Goal: Information Seeking & Learning: Learn about a topic

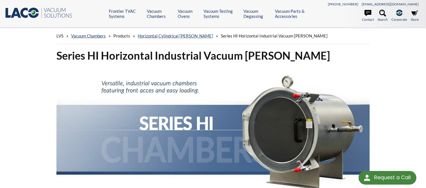
scroll to position [723, 0]
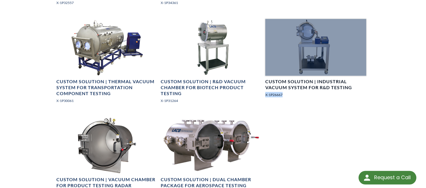
click at [306, 53] on div at bounding box center [315, 47] width 101 height 57
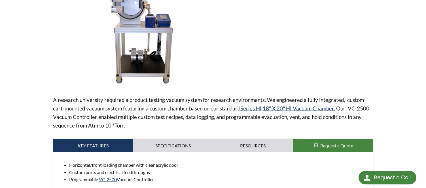
scroll to position [87, 0]
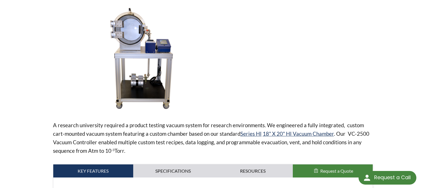
click at [139, 28] on img at bounding box center [147, 59] width 188 height 105
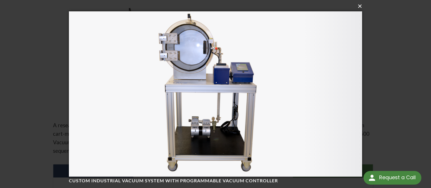
click at [361, 7] on button "×" at bounding box center [217, 6] width 293 height 12
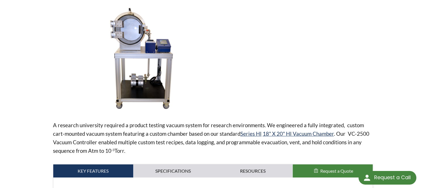
click at [361, 34] on div at bounding box center [309, 59] width 128 height 105
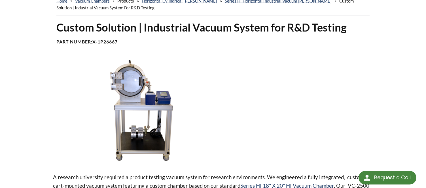
scroll to position [58, 0]
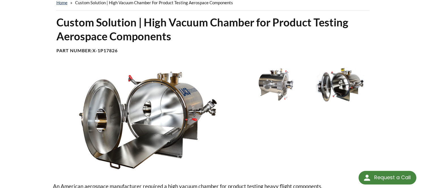
scroll to position [58, 0]
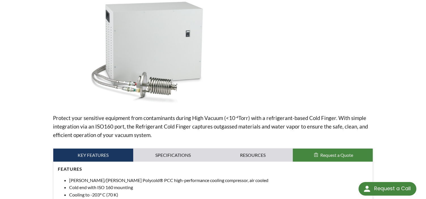
scroll to position [174, 0]
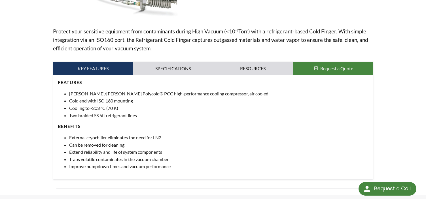
click at [165, 52] on p "Protect your sensitive equipment from contaminants during High Vacuum (<10 -4 T…" at bounding box center [213, 40] width 320 height 26
click at [172, 79] on div "Features Brooks/Edwards Polycold® PCC high-performance cooling compressor, air …" at bounding box center [213, 127] width 320 height 104
click at [172, 72] on link "Specifications" at bounding box center [173, 68] width 80 height 13
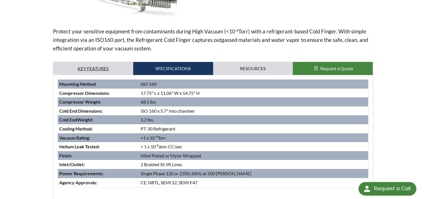
click at [99, 70] on link "Key Features" at bounding box center [93, 68] width 80 height 13
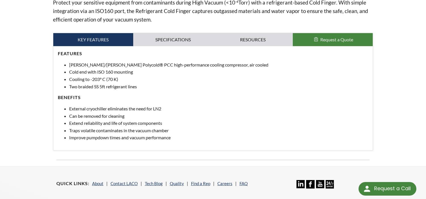
scroll to position [116, 0]
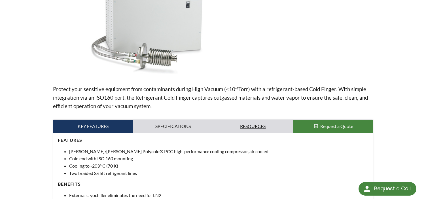
click at [258, 128] on link "Resources" at bounding box center [253, 126] width 80 height 13
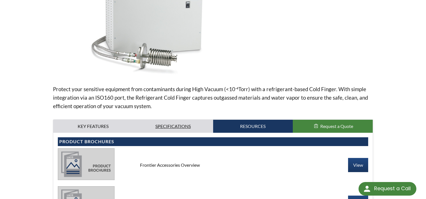
click at [157, 125] on link "Specifications" at bounding box center [173, 126] width 80 height 13
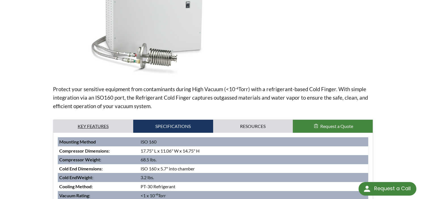
click at [110, 126] on link "Key Features" at bounding box center [93, 126] width 80 height 13
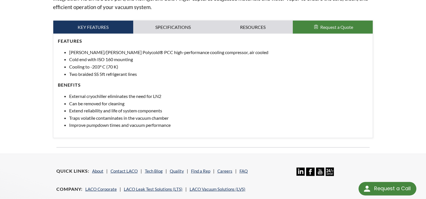
scroll to position [231, 0]
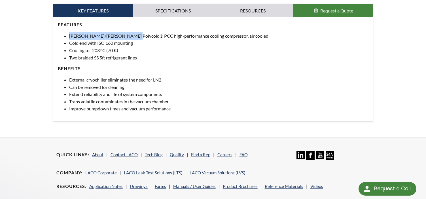
drag, startPoint x: 70, startPoint y: 36, endPoint x: 132, endPoint y: 35, distance: 62.7
click at [132, 35] on li "[PERSON_NAME]/[PERSON_NAME] Polycold® PCC high-performance cooling compressor, …" at bounding box center [218, 35] width 299 height 7
copy li "Brooks/Edwards Polycold® PCC"
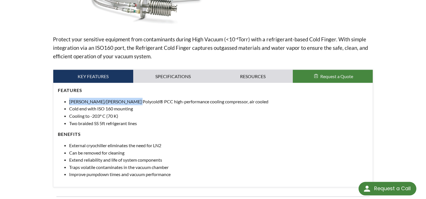
scroll to position [174, 0]
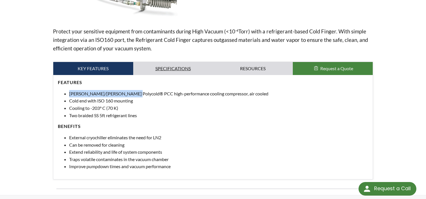
click at [193, 68] on link "Specifications" at bounding box center [173, 68] width 80 height 13
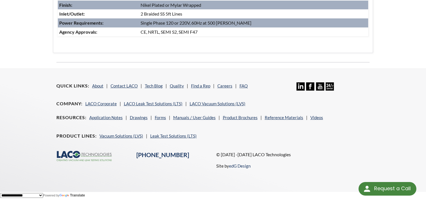
scroll to position [210, 0]
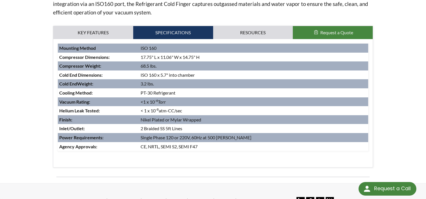
click at [243, 39] on div "Features Brooks/Edwards Polycold® PCC high-performance cooling compressor, air …" at bounding box center [213, 103] width 320 height 128
click at [247, 33] on link "Resources" at bounding box center [253, 32] width 80 height 13
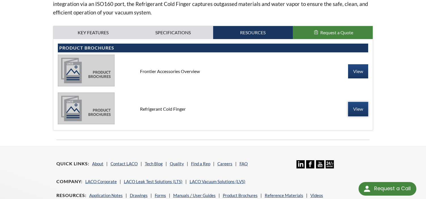
click at [360, 115] on link "View" at bounding box center [358, 109] width 20 height 14
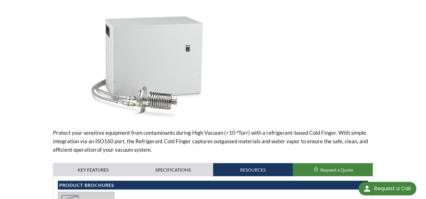
scroll to position [123, 0]
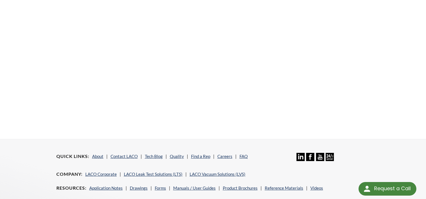
scroll to position [87, 0]
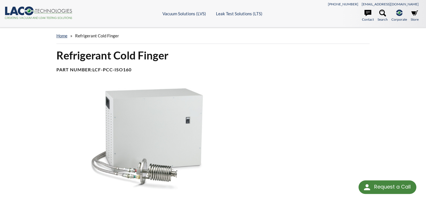
click at [151, 153] on img at bounding box center [147, 138] width 188 height 105
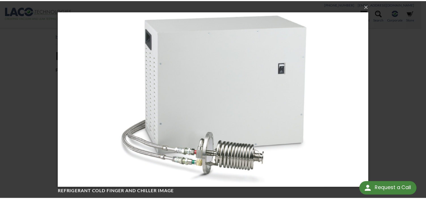
scroll to position [0, 0]
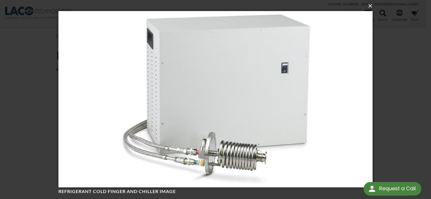
click at [369, 7] on button "×" at bounding box center [217, 6] width 314 height 12
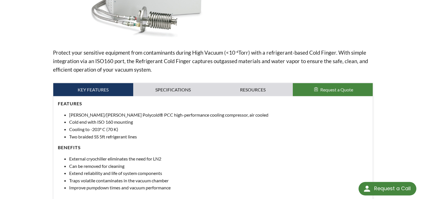
scroll to position [174, 0]
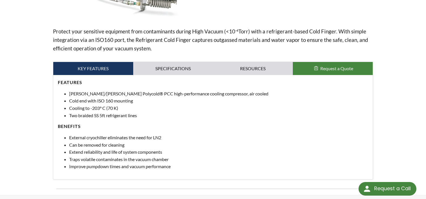
click at [161, 56] on div "Protect your sensitive equipment from contaminants during High Vacuum (<10 -4 T…" at bounding box center [213, 46] width 320 height 267
click at [162, 63] on div "Protect your sensitive equipment from contaminants during High Vacuum (<10 -4 T…" at bounding box center [213, 46] width 320 height 267
click at [162, 66] on link "Specifications" at bounding box center [173, 68] width 80 height 13
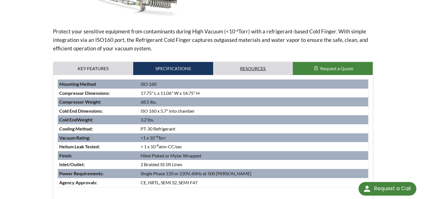
click at [227, 69] on link "Resources" at bounding box center [253, 68] width 80 height 13
